Goal: Information Seeking & Learning: Learn about a topic

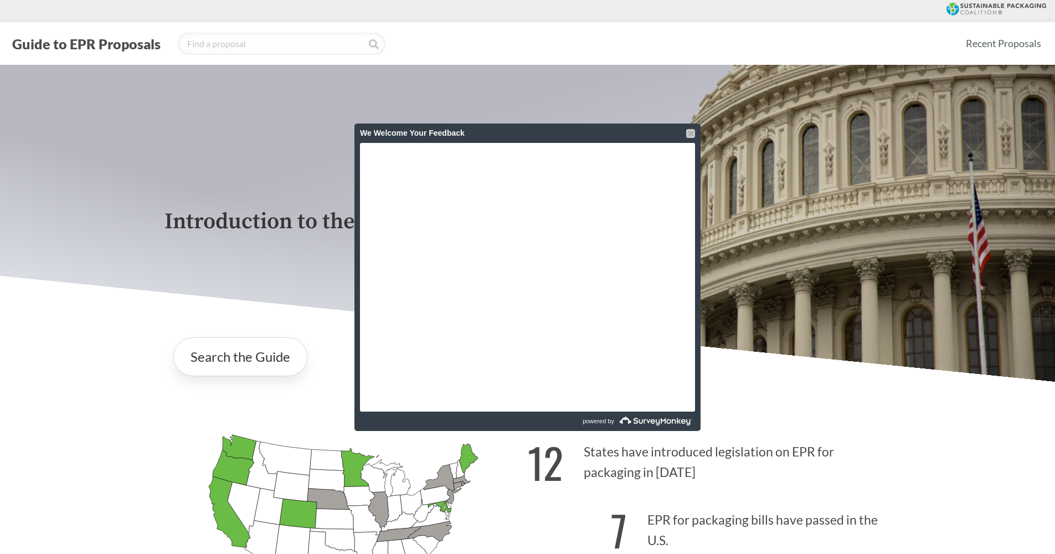
click at [688, 134] on div at bounding box center [690, 133] width 9 height 9
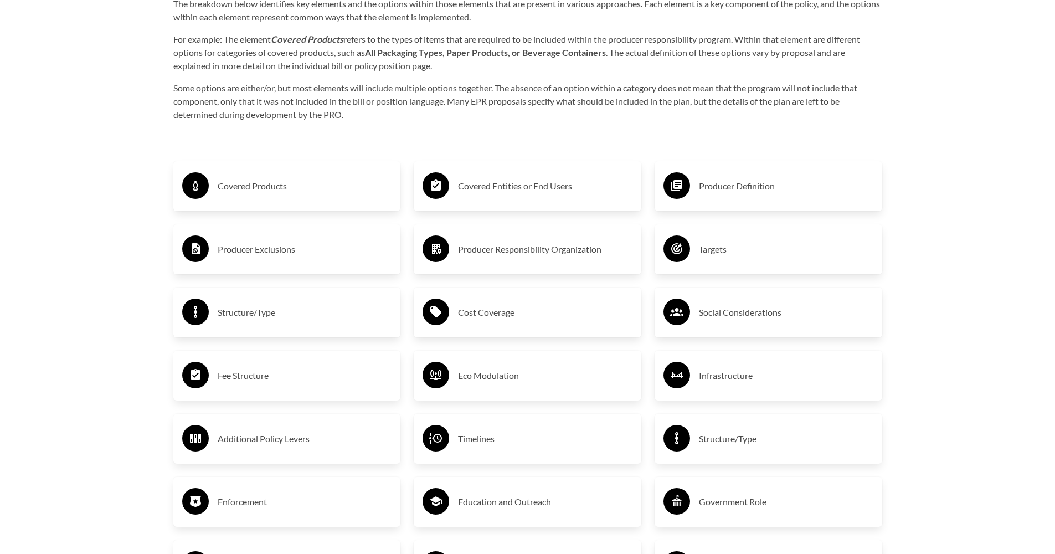
scroll to position [1855, 0]
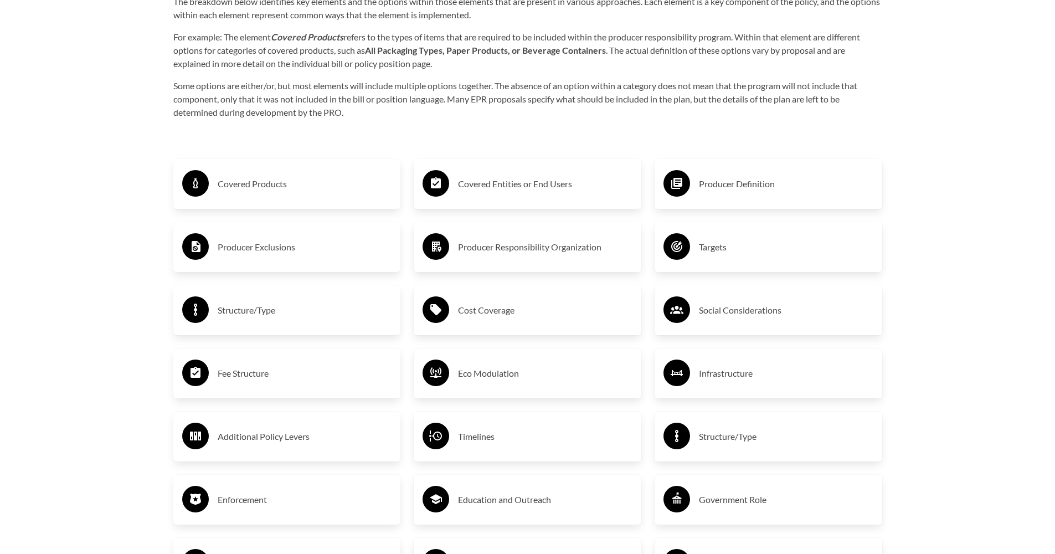
click at [238, 253] on h3 "Producer Exclusions" at bounding box center [305, 247] width 174 height 18
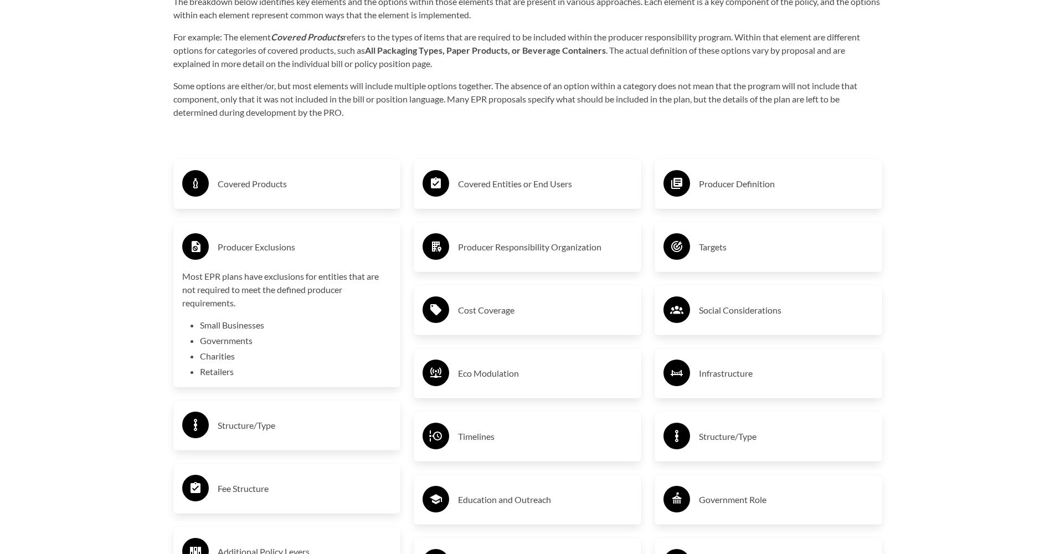
click at [241, 247] on h3 "Producer Exclusions" at bounding box center [305, 247] width 174 height 18
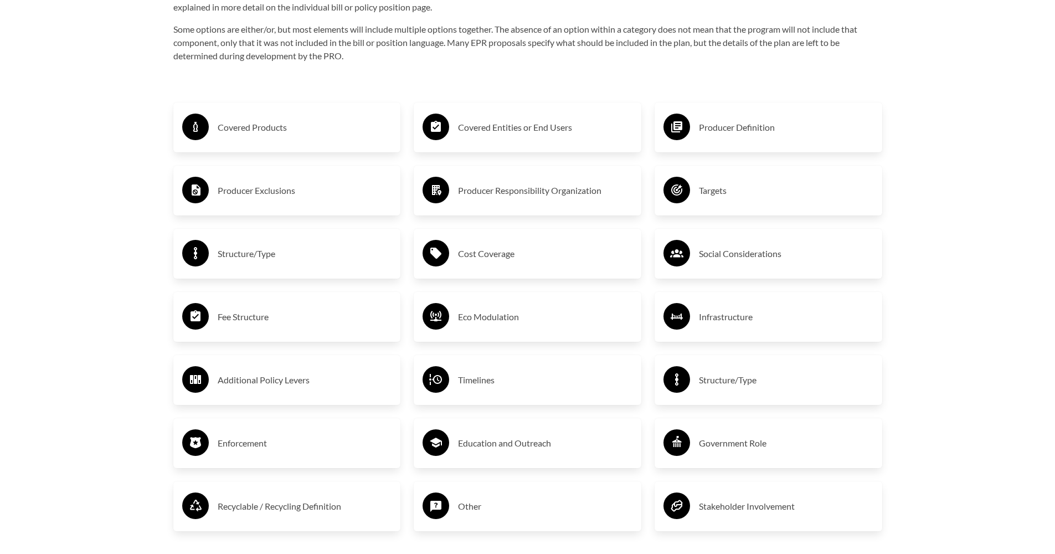
scroll to position [1924, 0]
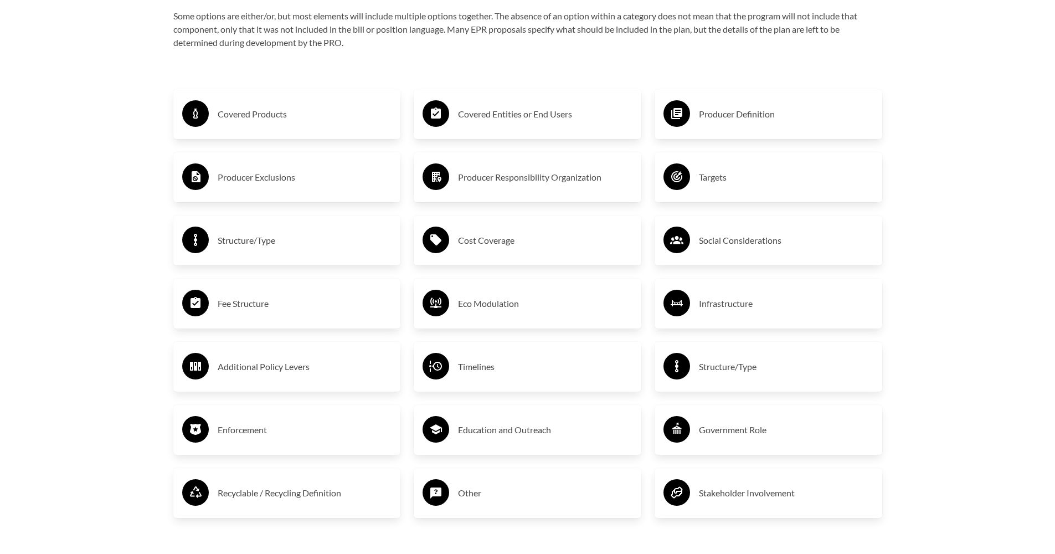
click at [486, 305] on h3 "Eco Modulation" at bounding box center [545, 304] width 174 height 18
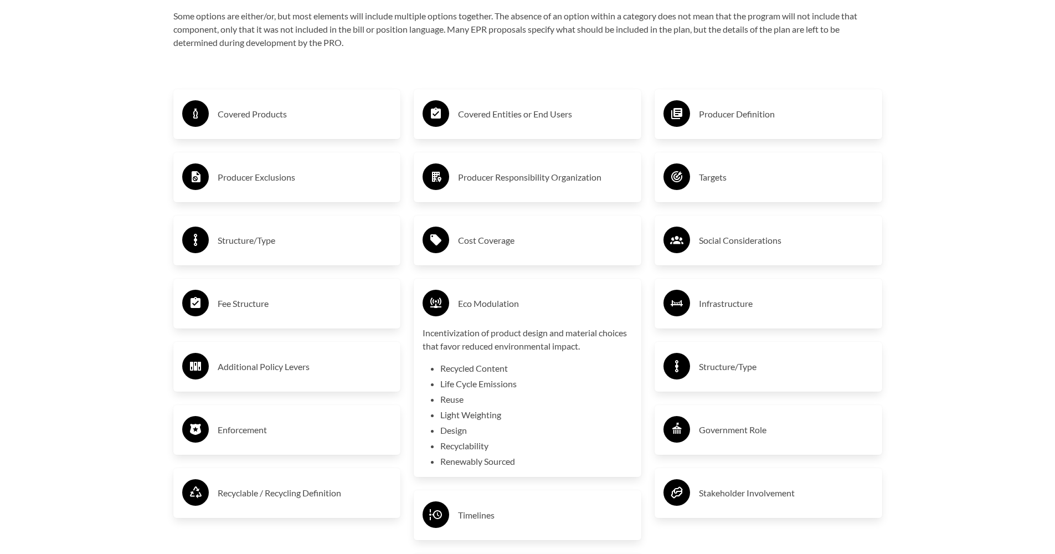
click at [562, 305] on h3 "Eco Modulation" at bounding box center [545, 304] width 174 height 18
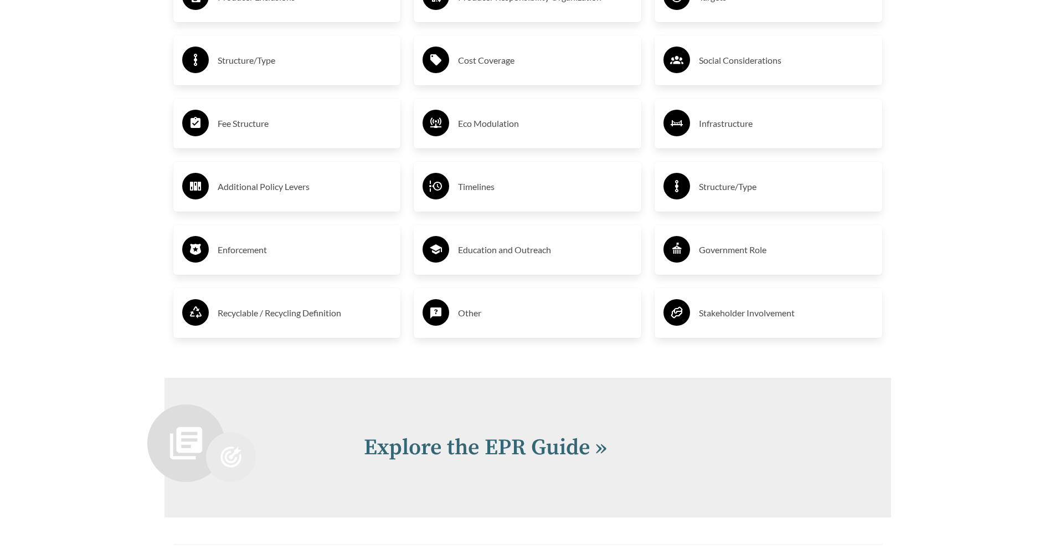
scroll to position [2184, 0]
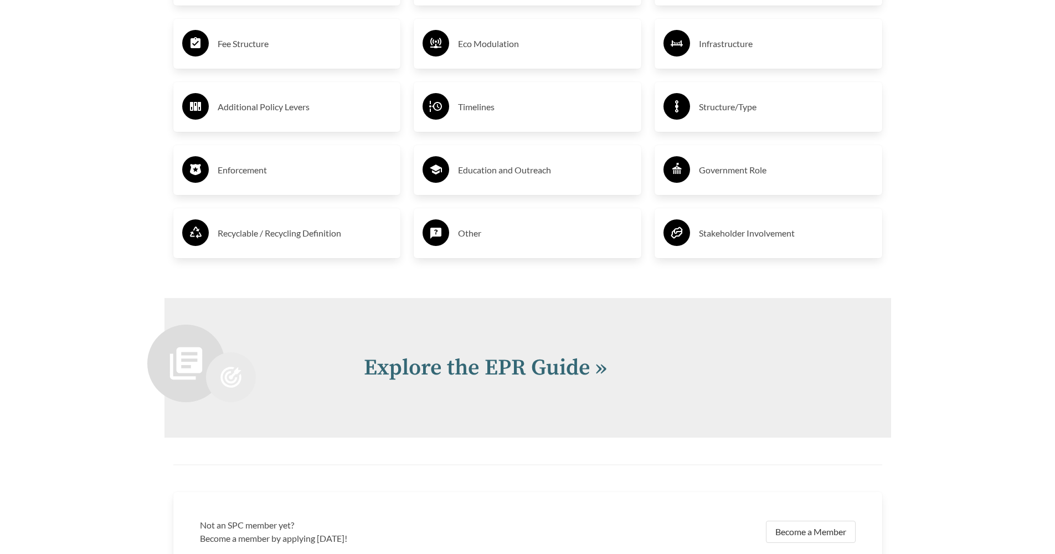
click at [313, 233] on h3 "Recyclable / Recycling Definition" at bounding box center [305, 233] width 174 height 18
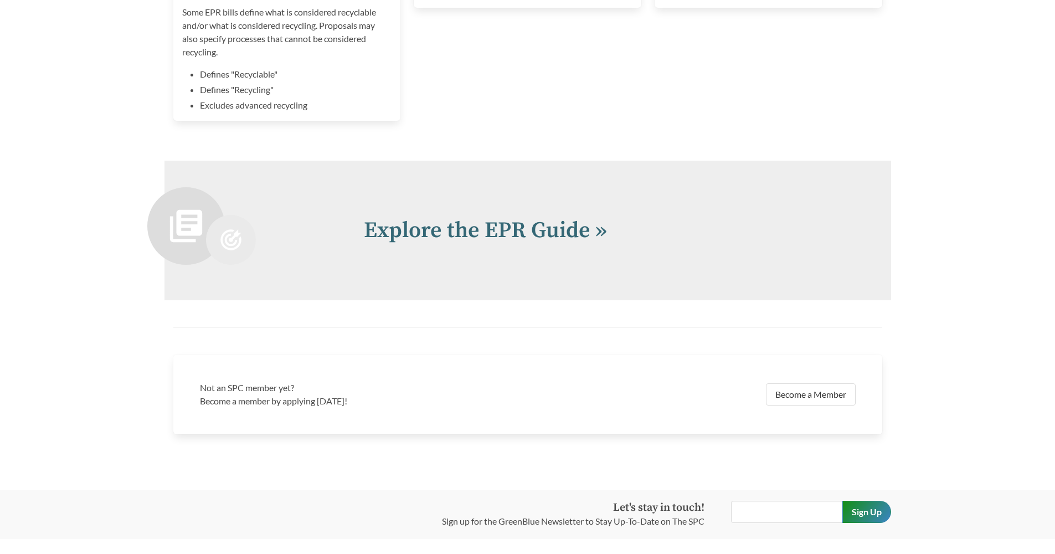
scroll to position [2375, 0]
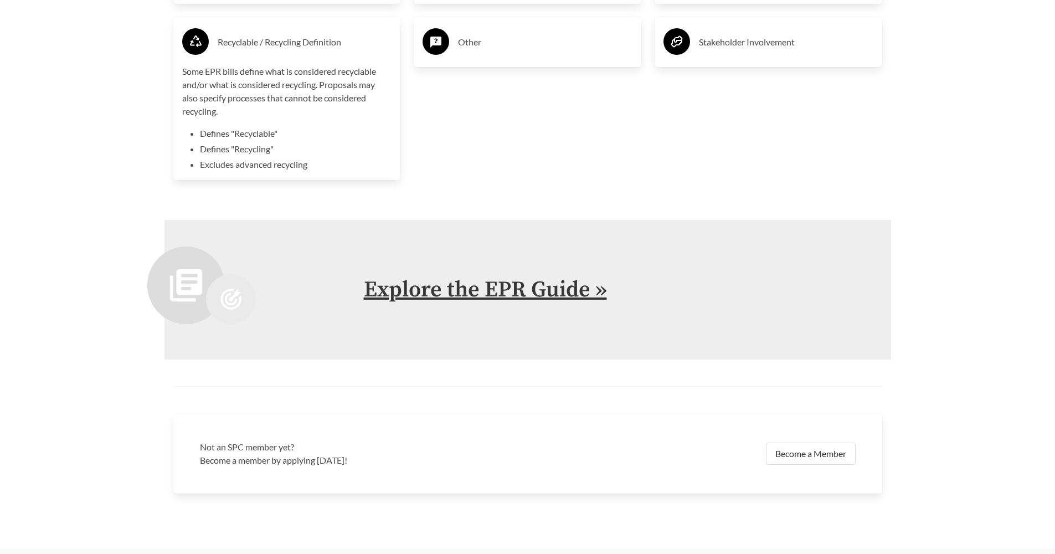
click at [536, 297] on link "Explore the EPR Guide »" at bounding box center [485, 290] width 243 height 28
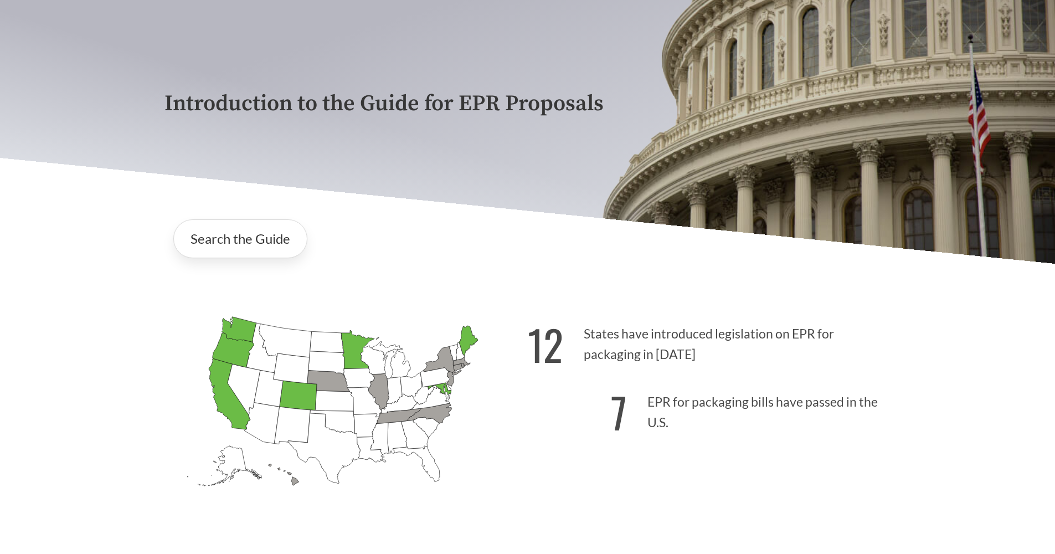
scroll to position [165, 0]
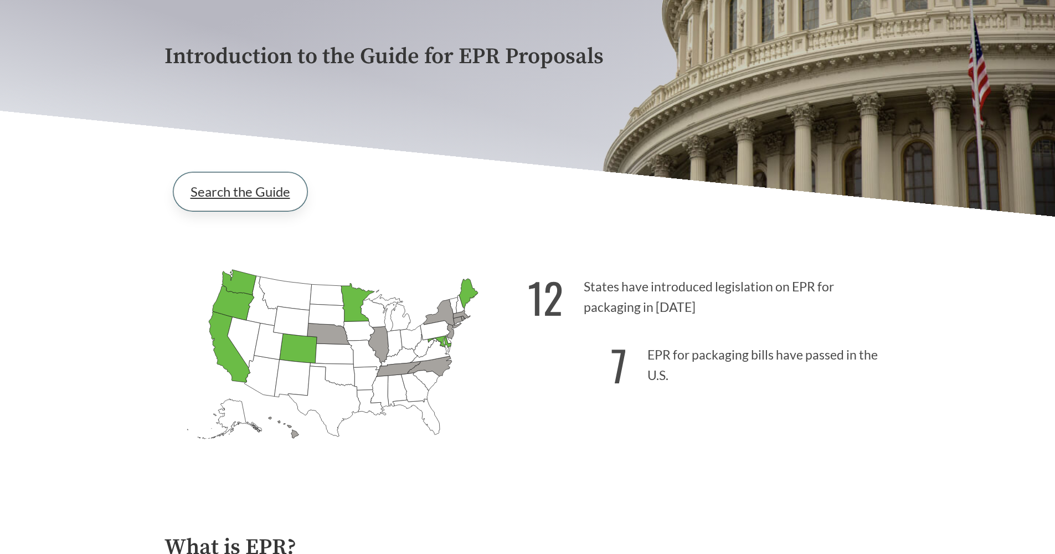
click at [258, 200] on link "Search the Guide" at bounding box center [240, 191] width 134 height 39
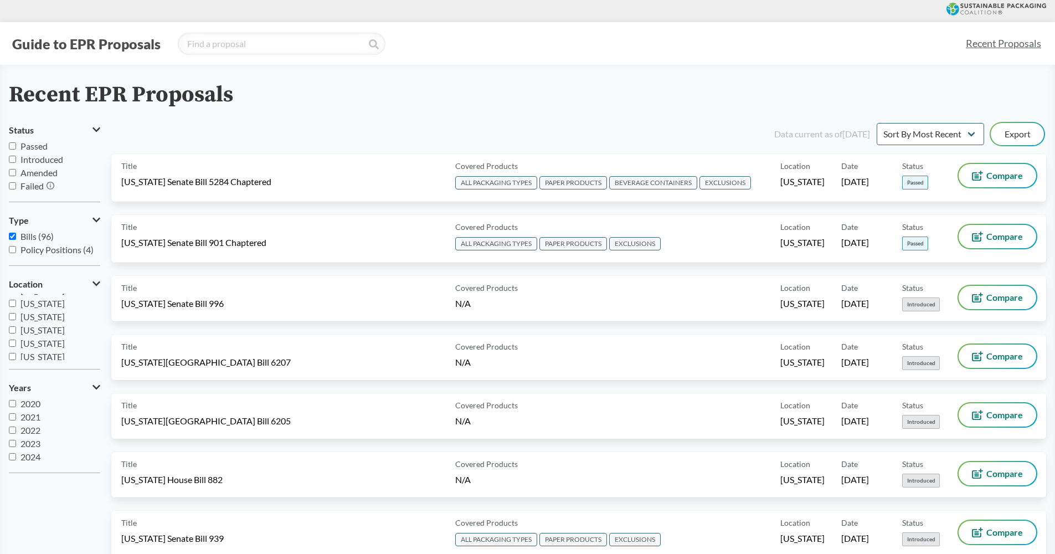
scroll to position [130, 0]
click at [11, 317] on input "[US_STATE]" at bounding box center [12, 316] width 7 height 7
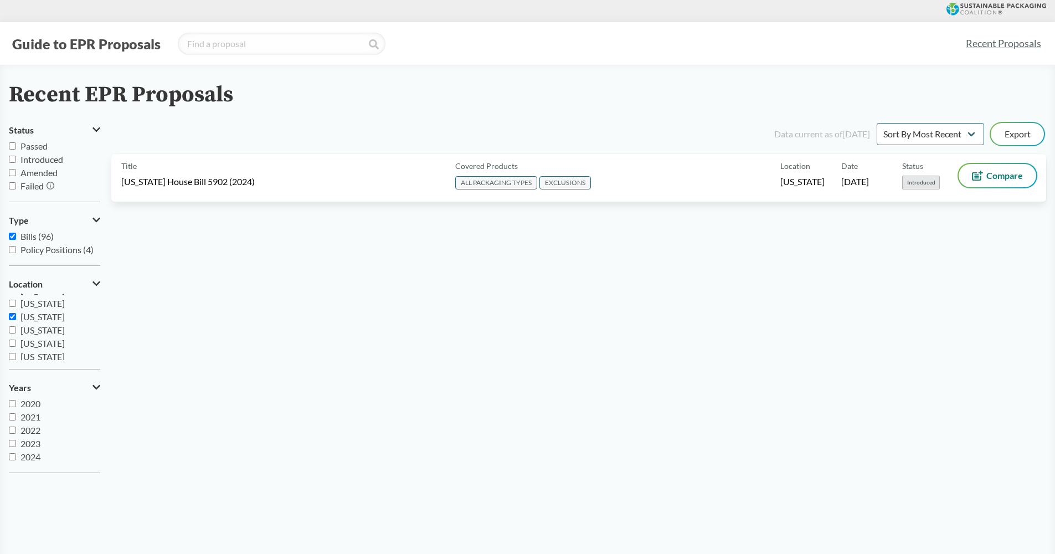
click at [14, 317] on input "[US_STATE]" at bounding box center [12, 316] width 7 height 7
checkbox input "false"
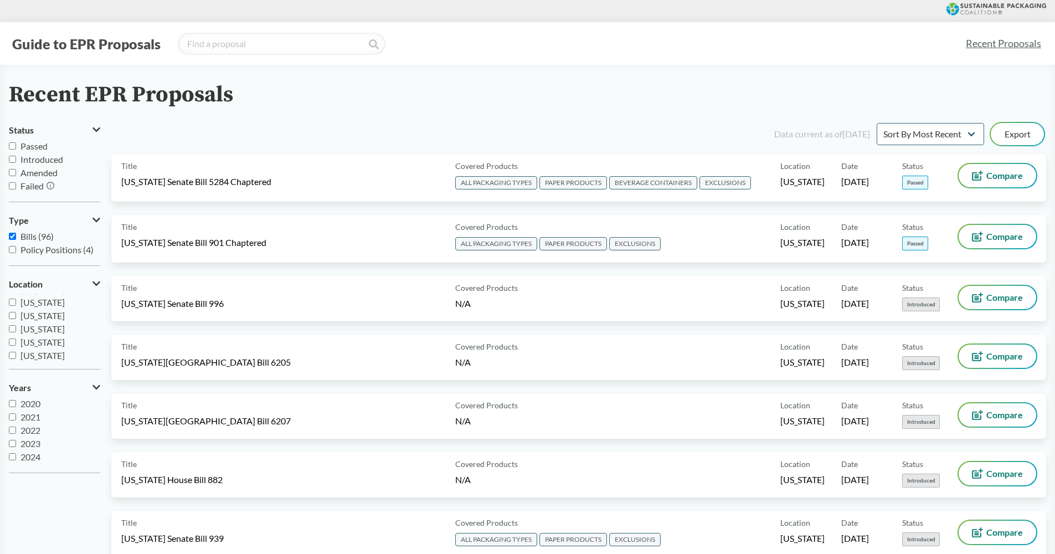
scroll to position [226, 0]
click at [14, 328] on input "[US_STATE]" at bounding box center [12, 326] width 7 height 7
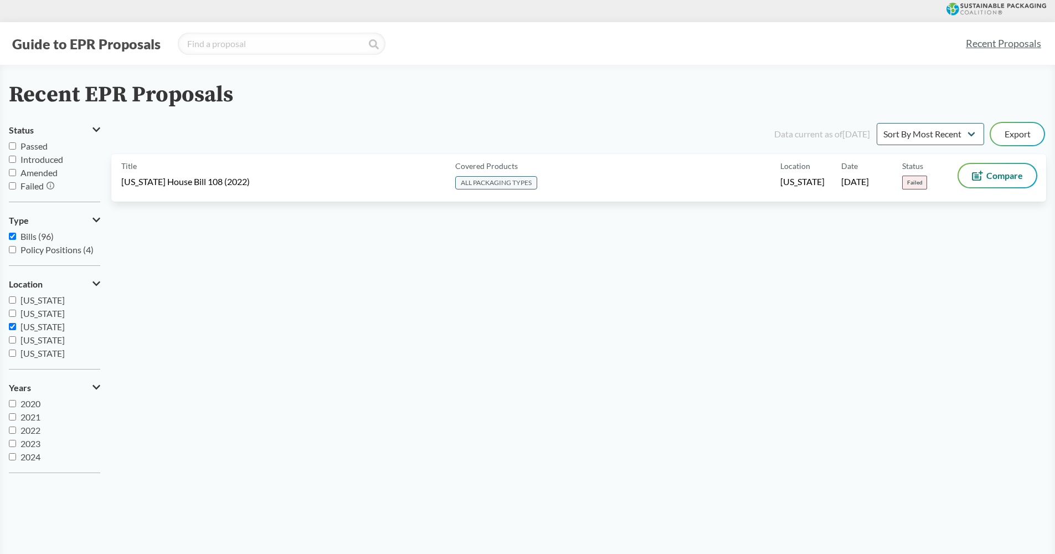
click at [14, 328] on input "[US_STATE]" at bounding box center [12, 326] width 7 height 7
checkbox input "false"
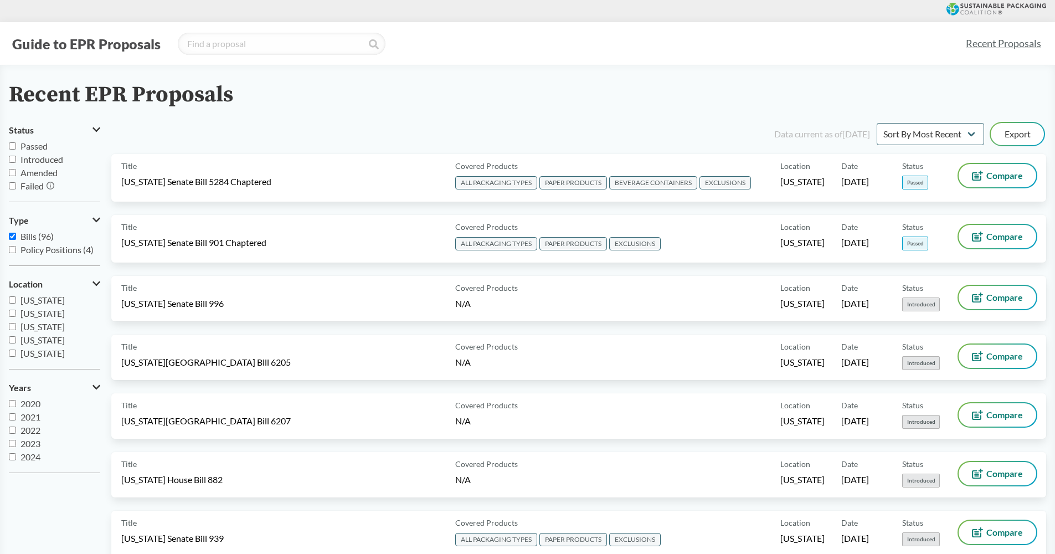
click at [13, 249] on input "Policy Positions (4)" at bounding box center [12, 249] width 7 height 7
checkbox input "true"
click at [10, 240] on input "Bills (96)" at bounding box center [12, 236] width 7 height 7
checkbox input "false"
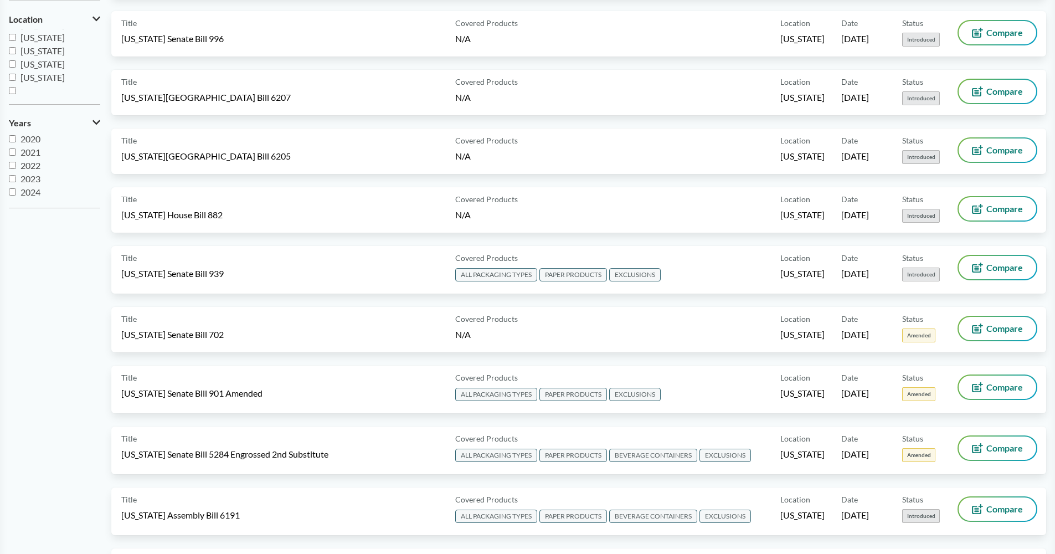
scroll to position [0, 0]
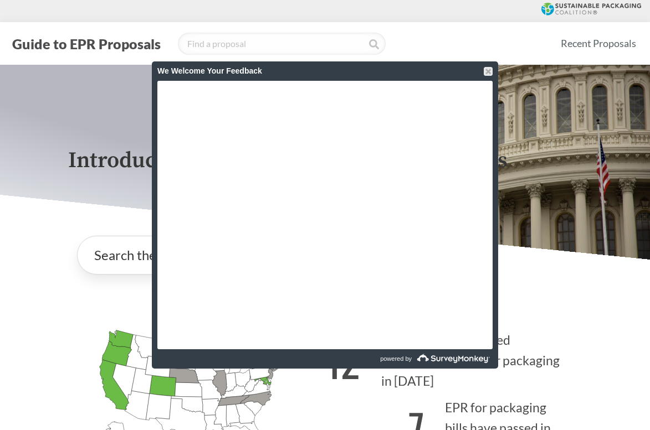
scroll to position [1095, 0]
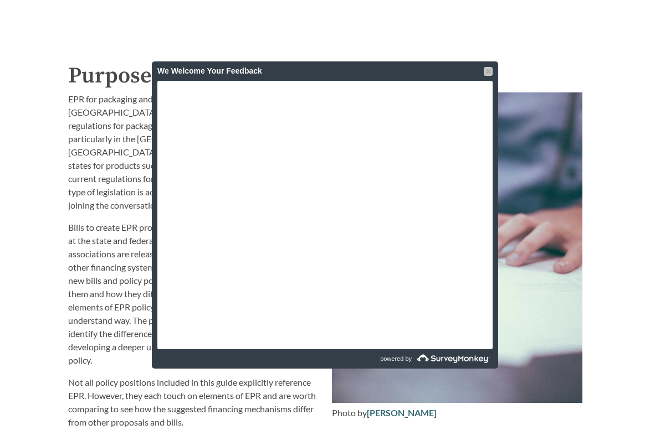
click at [487, 70] on div at bounding box center [487, 71] width 9 height 9
